Goal: Transaction & Acquisition: Purchase product/service

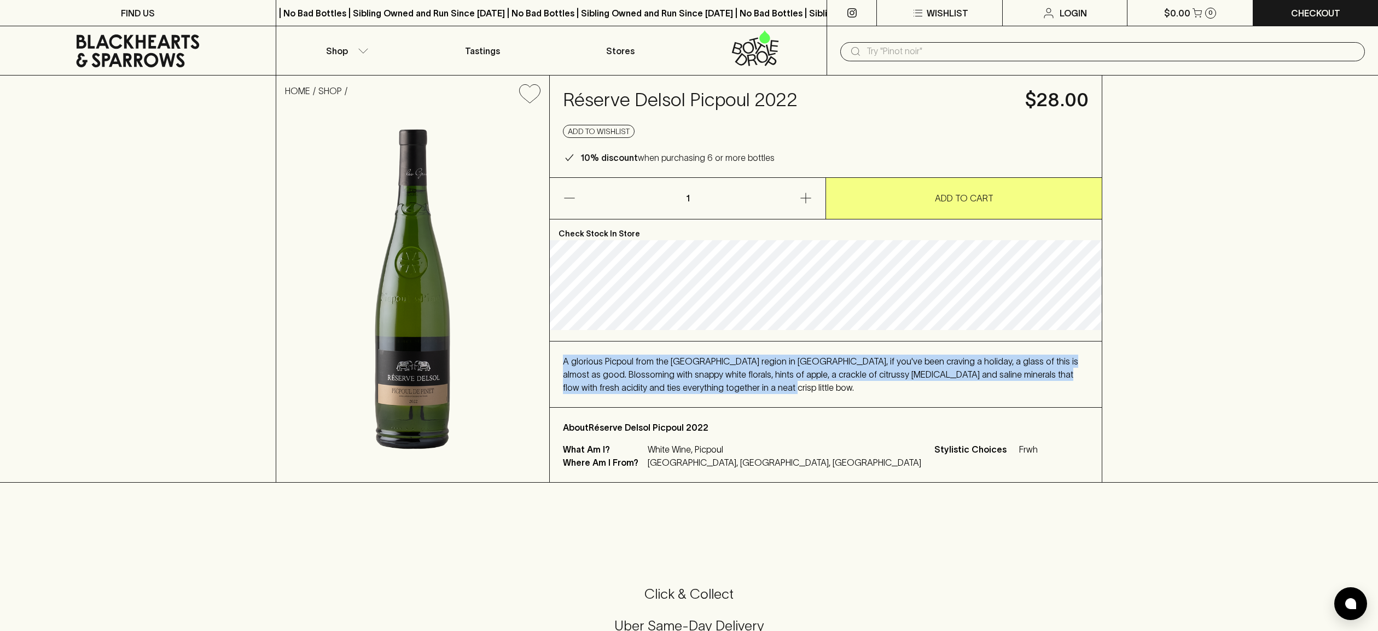
drag, startPoint x: 564, startPoint y: 360, endPoint x: 764, endPoint y: 384, distance: 202.2
click at [764, 384] on div "A glorious Picpoul from the [GEOGRAPHIC_DATA] region in [GEOGRAPHIC_DATA], if y…" at bounding box center [826, 374] width 526 height 39
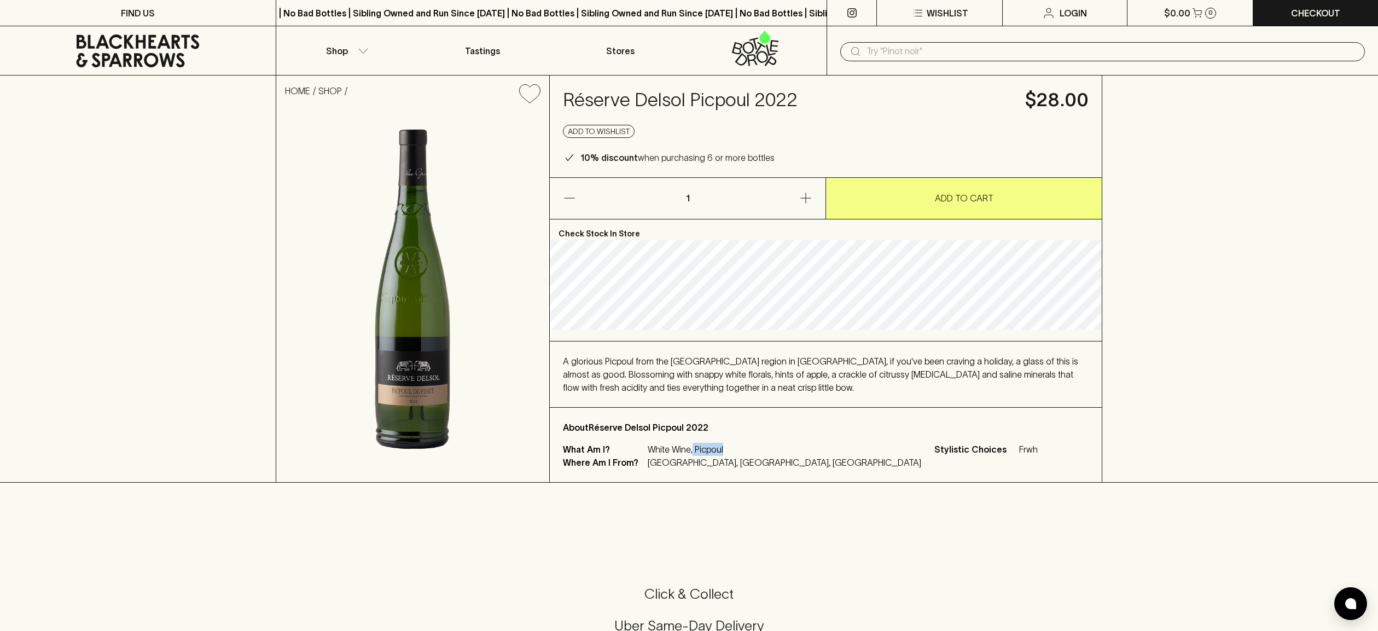
drag, startPoint x: 693, startPoint y: 448, endPoint x: 728, endPoint y: 450, distance: 34.5
click at [728, 450] on p "White Wine, Picpoul" at bounding box center [785, 449] width 274 height 13
copy p "Picpoul"
click at [1150, 228] on div "HOME SHOP Réserve Delsol Picpoul 2022 $28.00 Add to wishlist 10% discount when …" at bounding box center [689, 278] width 1378 height 407
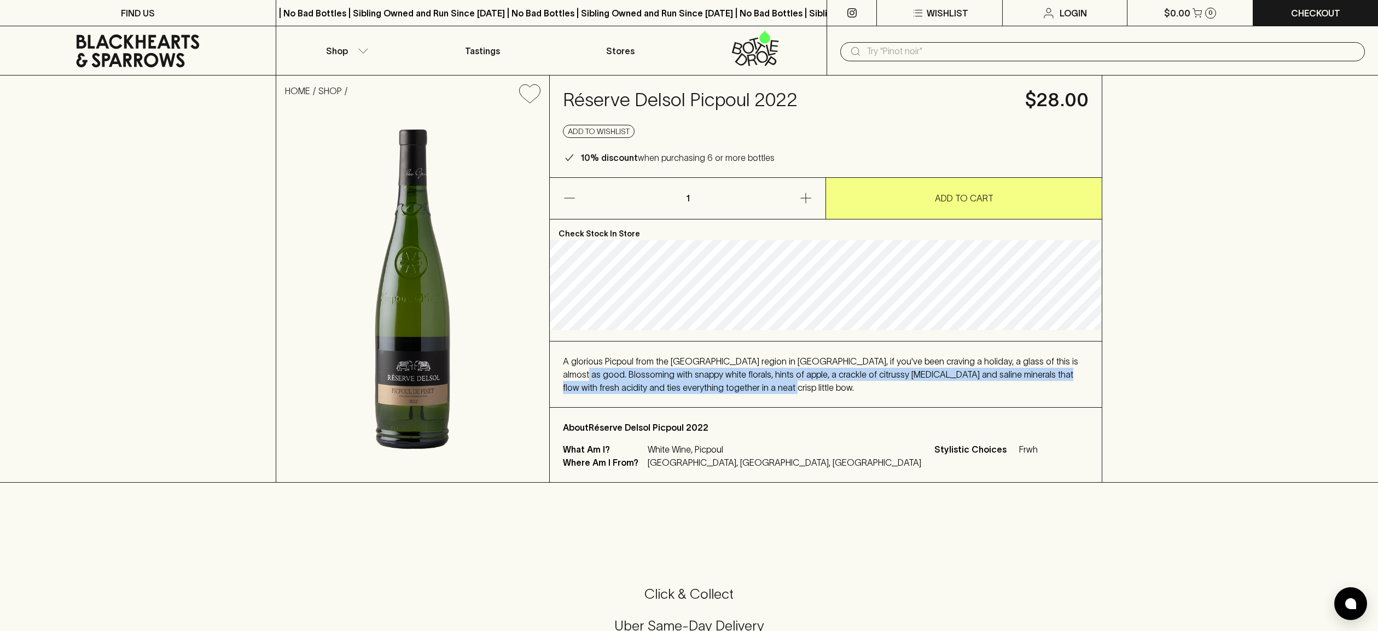
drag, startPoint x: 563, startPoint y: 374, endPoint x: 731, endPoint y: 387, distance: 169.1
click at [731, 387] on div "A glorious Picpoul from the [GEOGRAPHIC_DATA] region in [GEOGRAPHIC_DATA], if y…" at bounding box center [826, 374] width 526 height 39
copy span "Blossoming with snappy white florals, hints of apple, a crackle of citrussy [ME…"
click at [945, 126] on div "Add to wishlist" at bounding box center [826, 131] width 526 height 13
